Goal: Task Accomplishment & Management: Manage account settings

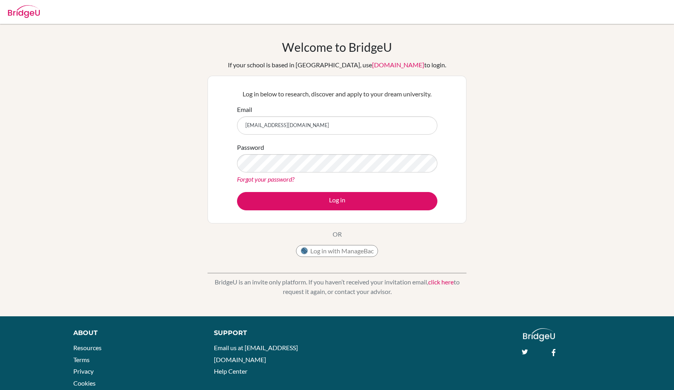
scroll to position [34, 0]
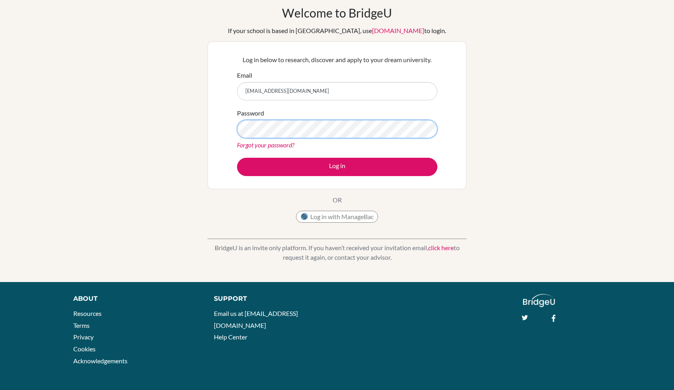
click at [237, 158] on button "Log in" at bounding box center [337, 167] width 200 height 18
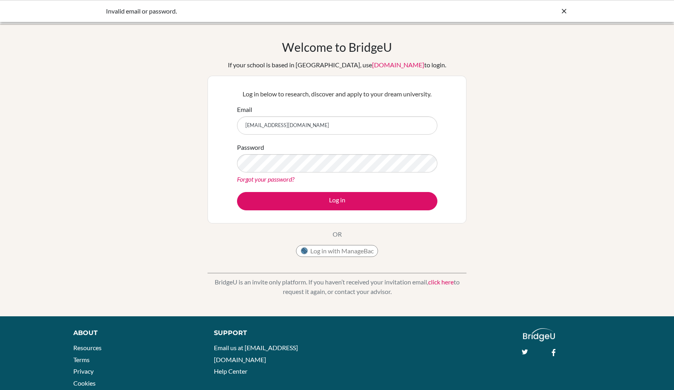
drag, startPoint x: 314, startPoint y: 122, endPoint x: 225, endPoint y: 133, distance: 89.8
click at [225, 133] on div "Log in below to research, discover and apply to your dream university. Email [E…" at bounding box center [336, 150] width 259 height 148
type input "[EMAIL_ADDRESS][DOMAIN_NAME]"
click at [237, 192] on button "Log in" at bounding box center [337, 201] width 200 height 18
